Goal: Transaction & Acquisition: Subscribe to service/newsletter

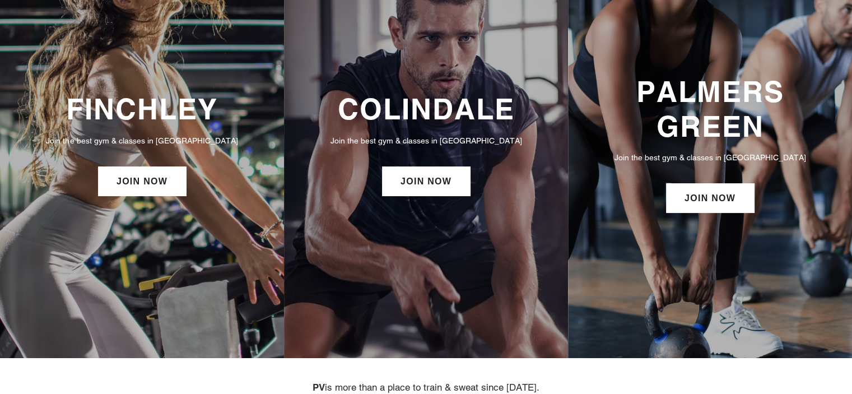
scroll to position [104, 0]
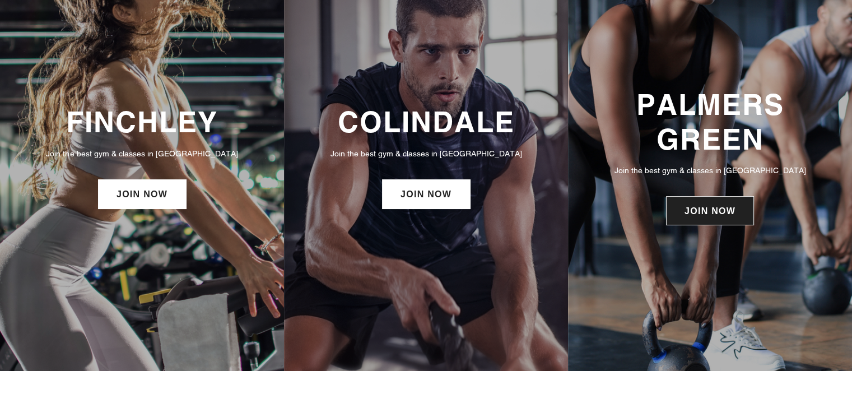
click at [726, 221] on link "JOIN NOW" at bounding box center [710, 210] width 88 height 29
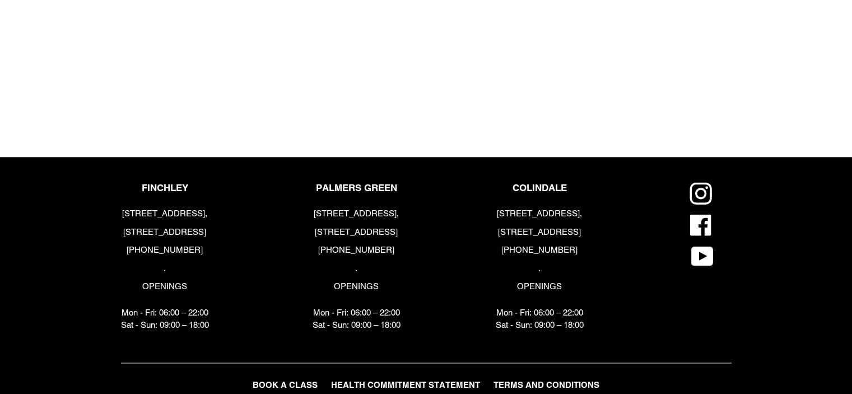
scroll to position [1404, 0]
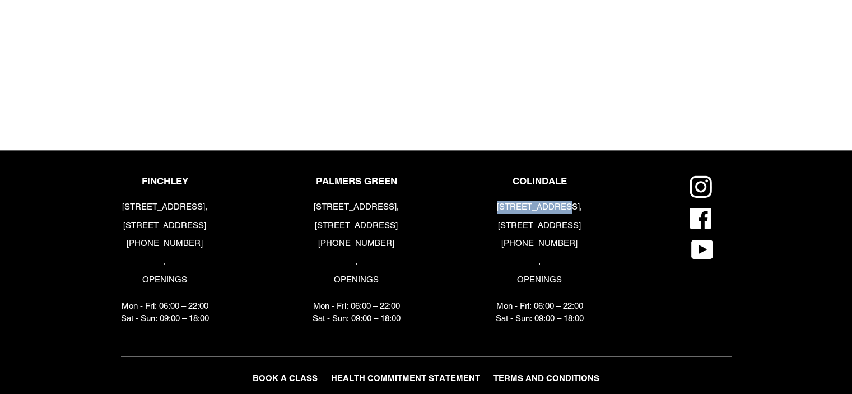
drag, startPoint x: 511, startPoint y: 207, endPoint x: 567, endPoint y: 206, distance: 56.1
click at [567, 206] on p "[STREET_ADDRESS]," at bounding box center [540, 207] width 88 height 13
drag, startPoint x: 567, startPoint y: 206, endPoint x: 507, endPoint y: 202, distance: 60.1
click at [507, 202] on p "[STREET_ADDRESS]," at bounding box center [540, 207] width 88 height 13
